Goal: Navigation & Orientation: Find specific page/section

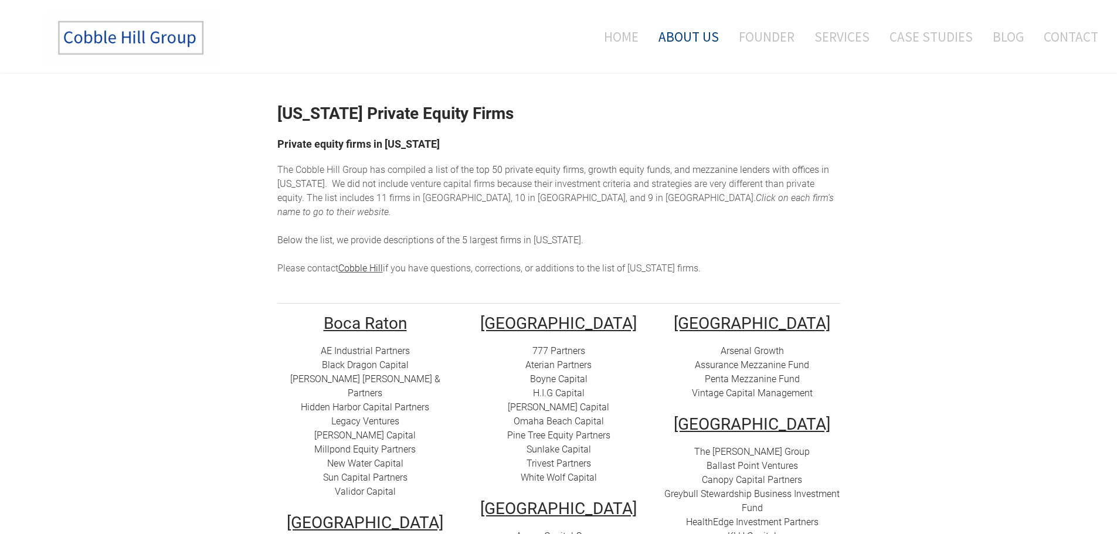
click at [686, 37] on link "About Us" at bounding box center [689, 36] width 78 height 49
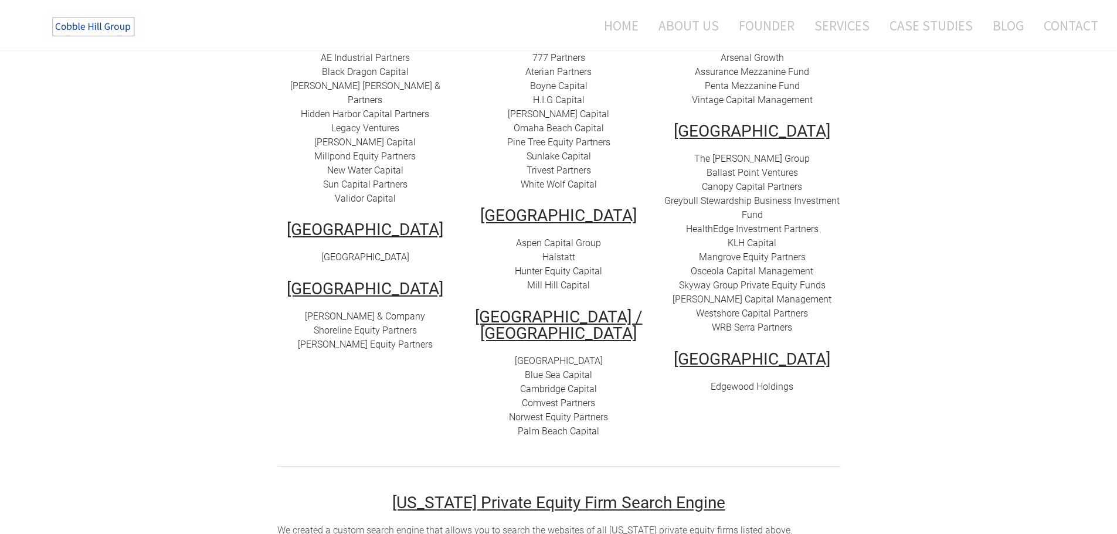
scroll to position [176, 0]
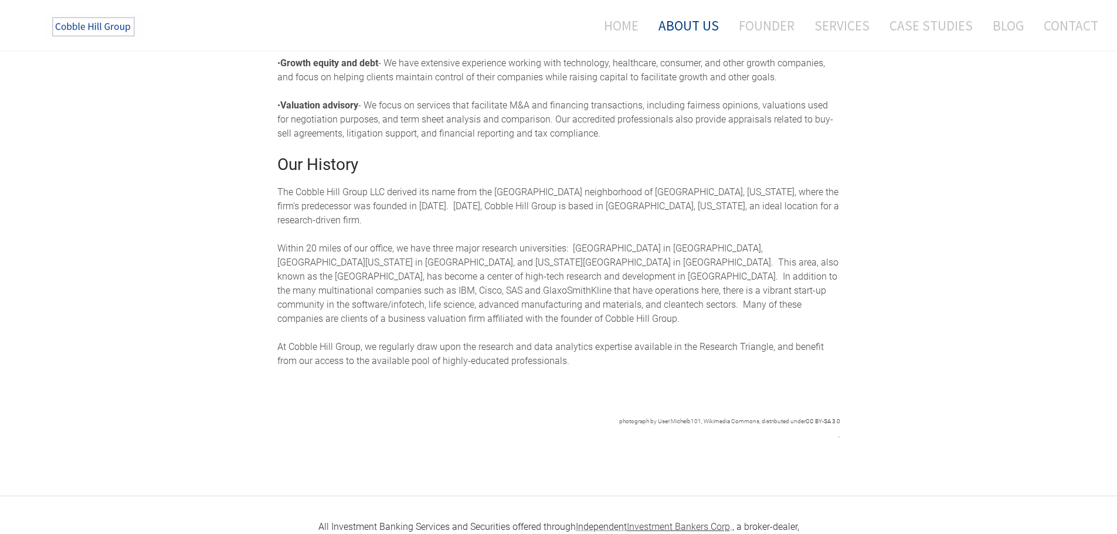
scroll to position [469, 0]
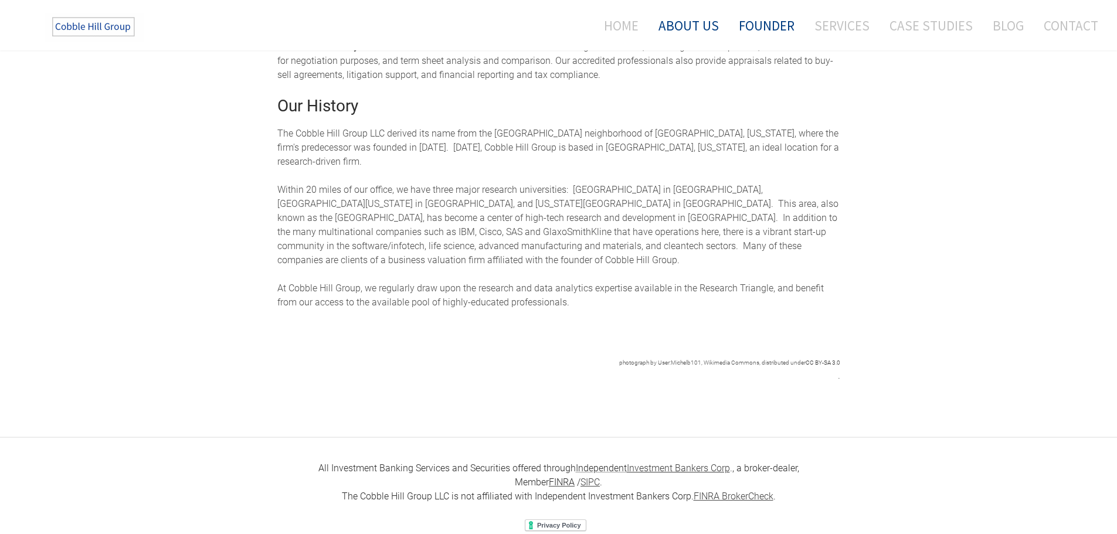
click at [764, 25] on link "Founder" at bounding box center [766, 25] width 73 height 31
